Goal: Obtain resource: Obtain resource

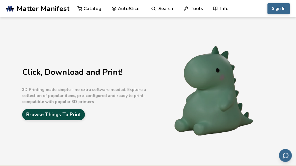
click at [83, 118] on link "Browse Things To Print" at bounding box center [53, 114] width 63 height 11
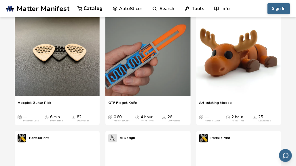
scroll to position [1407, 0]
click at [80, 81] on img at bounding box center [57, 53] width 85 height 85
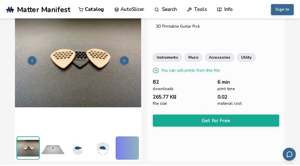
scroll to position [60, 0]
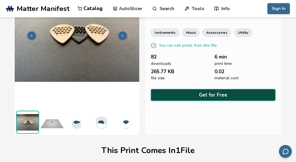
click at [200, 98] on button "Get for Free" at bounding box center [213, 95] width 125 height 12
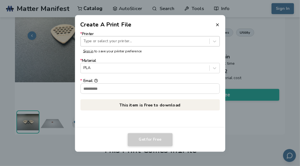
click at [165, 43] on div at bounding box center [144, 41] width 123 height 5
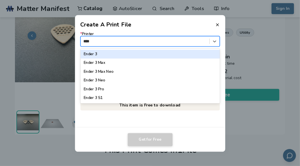
type input "*****"
click at [144, 57] on div "Ender 3" at bounding box center [150, 54] width 140 height 9
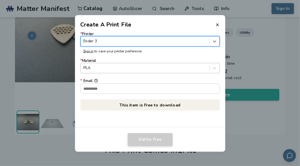
click at [129, 71] on div "PLA" at bounding box center [145, 68] width 129 height 8
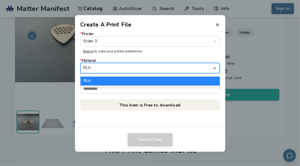
click at [129, 71] on div "PLA" at bounding box center [145, 68] width 129 height 8
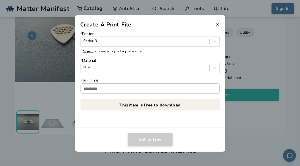
click at [155, 92] on input "* Email" at bounding box center [150, 88] width 139 height 10
type input "**********"
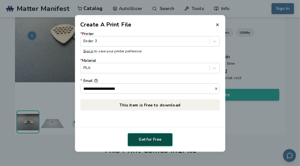
click at [149, 141] on button "Get for Free" at bounding box center [150, 139] width 45 height 13
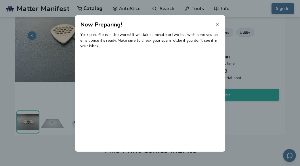
click at [219, 25] on icon at bounding box center [217, 24] width 5 height 5
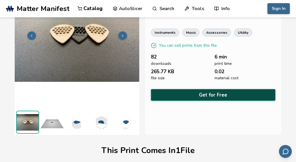
click at [176, 95] on button "Get for Free" at bounding box center [213, 95] width 125 height 12
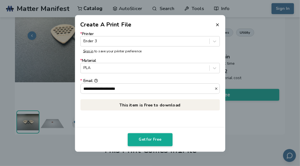
click at [157, 105] on p "This item is Free to download" at bounding box center [150, 104] width 140 height 11
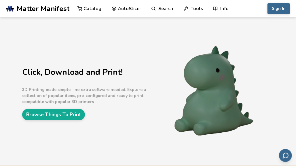
click at [123, 102] on p "3D Printing made simple - no extra software needed. Explore a collection of pop…" at bounding box center [86, 96] width 129 height 18
click at [72, 122] on div "Click, Download and Print! 3D Printing made simple - no extra software needed. …" at bounding box center [148, 91] width 296 height 148
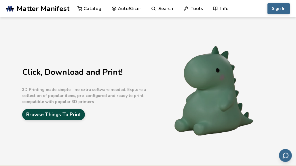
click at [75, 115] on link "Browse Things To Print" at bounding box center [53, 114] width 63 height 11
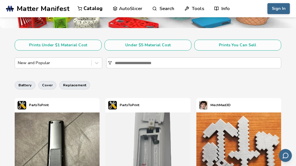
scroll to position [99, 0]
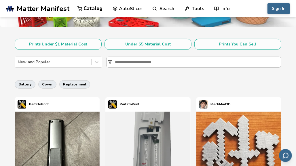
click at [142, 65] on input at bounding box center [198, 62] width 166 height 10
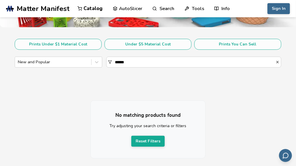
drag, startPoint x: 143, startPoint y: 65, endPoint x: 103, endPoint y: 61, distance: 40.0
click at [103, 61] on div "New and Popular ******" at bounding box center [148, 62] width 266 height 11
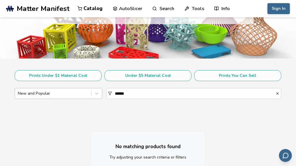
scroll to position [85, 0]
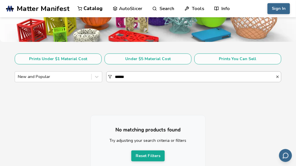
click at [128, 76] on input "******" at bounding box center [195, 77] width 160 height 10
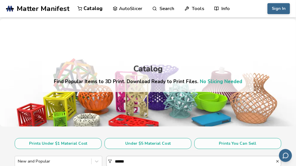
scroll to position [223, 0]
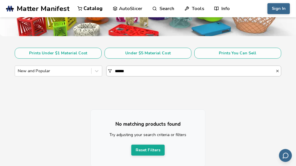
scroll to position [90, 0]
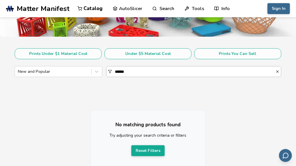
click at [133, 71] on input "******" at bounding box center [195, 71] width 160 height 10
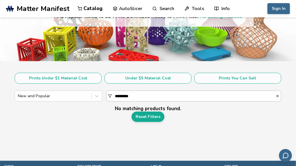
scroll to position [68, 0]
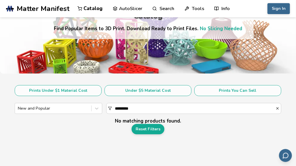
scroll to position [108, 0]
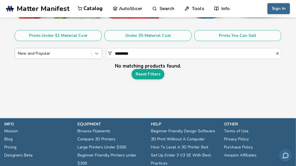
type input "*********"
click at [92, 52] on div at bounding box center [97, 53] width 10 height 10
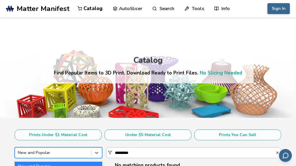
scroll to position [0, 0]
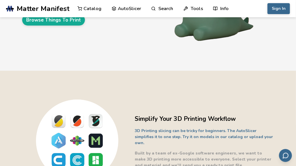
scroll to position [95, 0]
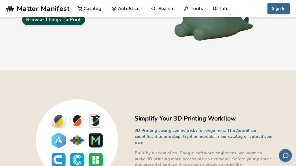
click at [74, 20] on link "Browse Things To Print" at bounding box center [53, 19] width 63 height 11
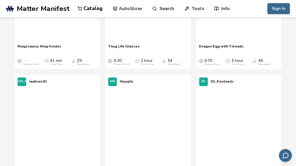
scroll to position [1280, 0]
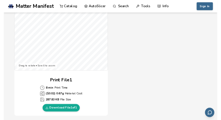
scroll to position [236, 0]
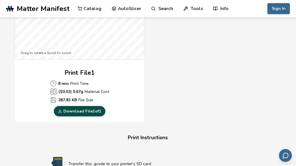
click at [90, 110] on link "Download File 1 of 1" at bounding box center [80, 111] width 52 height 10
